Goal: Task Accomplishment & Management: Complete application form

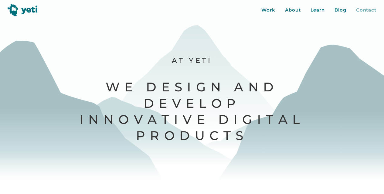
click at [361, 9] on div "Contact" at bounding box center [365, 10] width 20 height 7
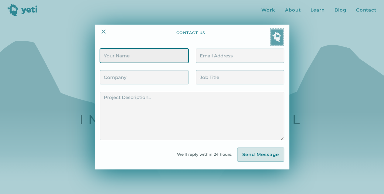
click at [152, 59] on input "Contact Form" at bounding box center [144, 56] width 88 height 14
type input "[PERSON_NAME]"
type input "[EMAIL_ADDRESS][DOMAIN_NAME]"
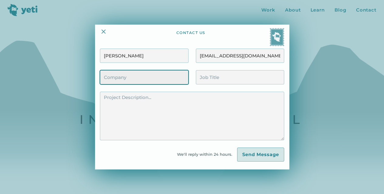
click at [156, 76] on input "Contact Form" at bounding box center [144, 77] width 88 height 14
type input "Vetcor Practices"
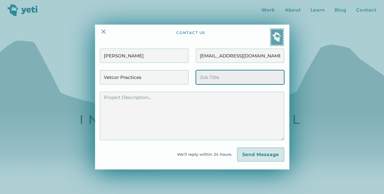
click at [217, 80] on input "Contact Form" at bounding box center [240, 77] width 88 height 14
type input "CIO"
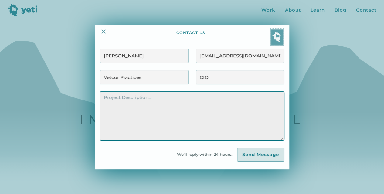
click at [196, 109] on textarea "Contact Form" at bounding box center [192, 116] width 184 height 49
paste textarea "I am interested in building an enterprise employee engagement mobile applicatio…"
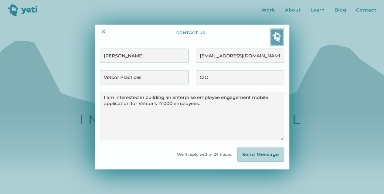
click at [254, 153] on input "Send Message" at bounding box center [260, 154] width 47 height 14
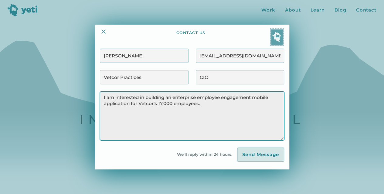
click at [226, 104] on textarea "I am interested in building an enterprise employee engagement mobile applicatio…" at bounding box center [192, 116] width 184 height 49
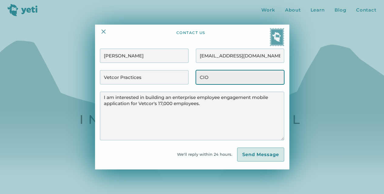
click at [233, 79] on input "CIO" at bounding box center [240, 77] width 88 height 14
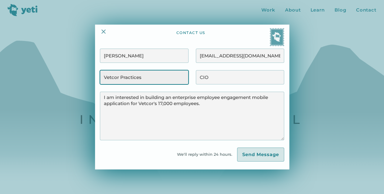
click at [161, 78] on input "Vetcor Practices" at bounding box center [144, 77] width 88 height 14
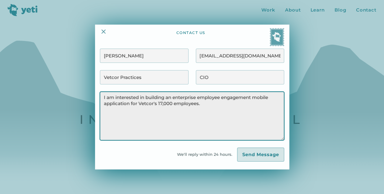
click at [231, 107] on textarea "I am interested in building an enterprise employee engagement mobile applicatio…" at bounding box center [192, 116] width 184 height 49
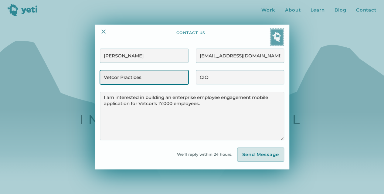
click at [177, 81] on input "Vetcor Practices" at bounding box center [144, 77] width 88 height 14
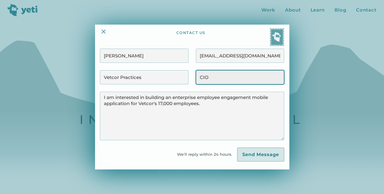
click at [214, 76] on input "CIO" at bounding box center [240, 77] width 88 height 14
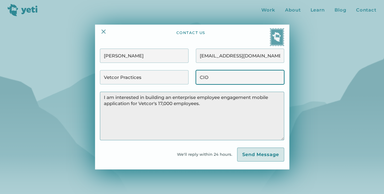
scroll to position [61, 0]
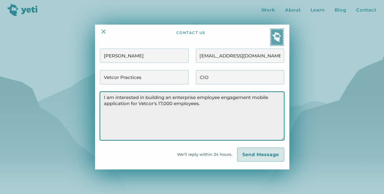
click at [217, 105] on textarea "I am interested in building an enterprise employee engagement mobile applicatio…" at bounding box center [192, 116] width 184 height 49
click at [233, 126] on textarea "I am interested in building an enterprise employee engagement mobile applicatio…" at bounding box center [192, 116] width 184 height 49
type textarea "I am interested in building an enterprise employee engagement mobile applicatio…"
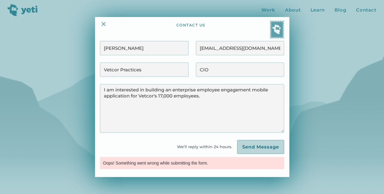
click at [249, 144] on input "Send Message" at bounding box center [260, 147] width 47 height 14
